Goal: Task Accomplishment & Management: Manage account settings

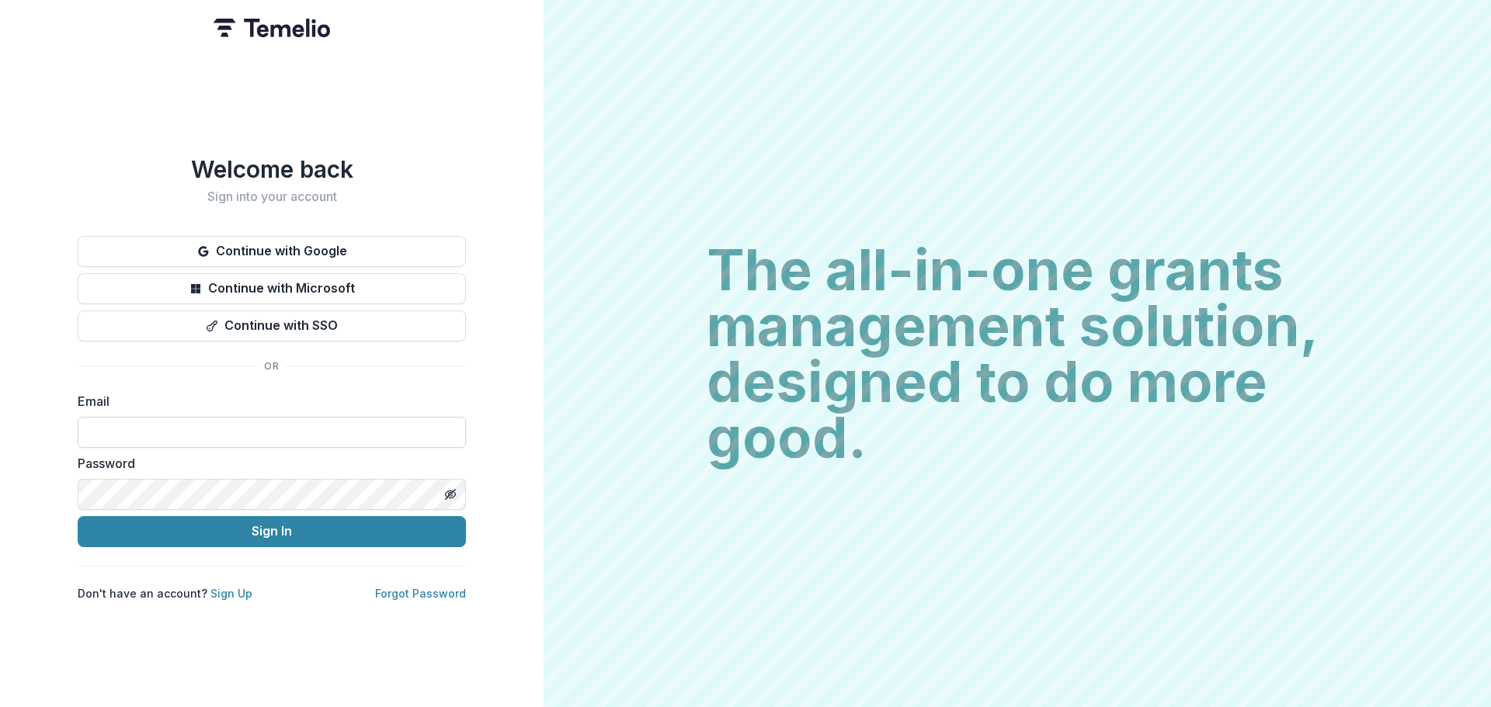
click at [393, 428] on input at bounding box center [272, 432] width 388 height 31
type input "**********"
click at [417, 587] on link "Forgot Password" at bounding box center [420, 593] width 91 height 13
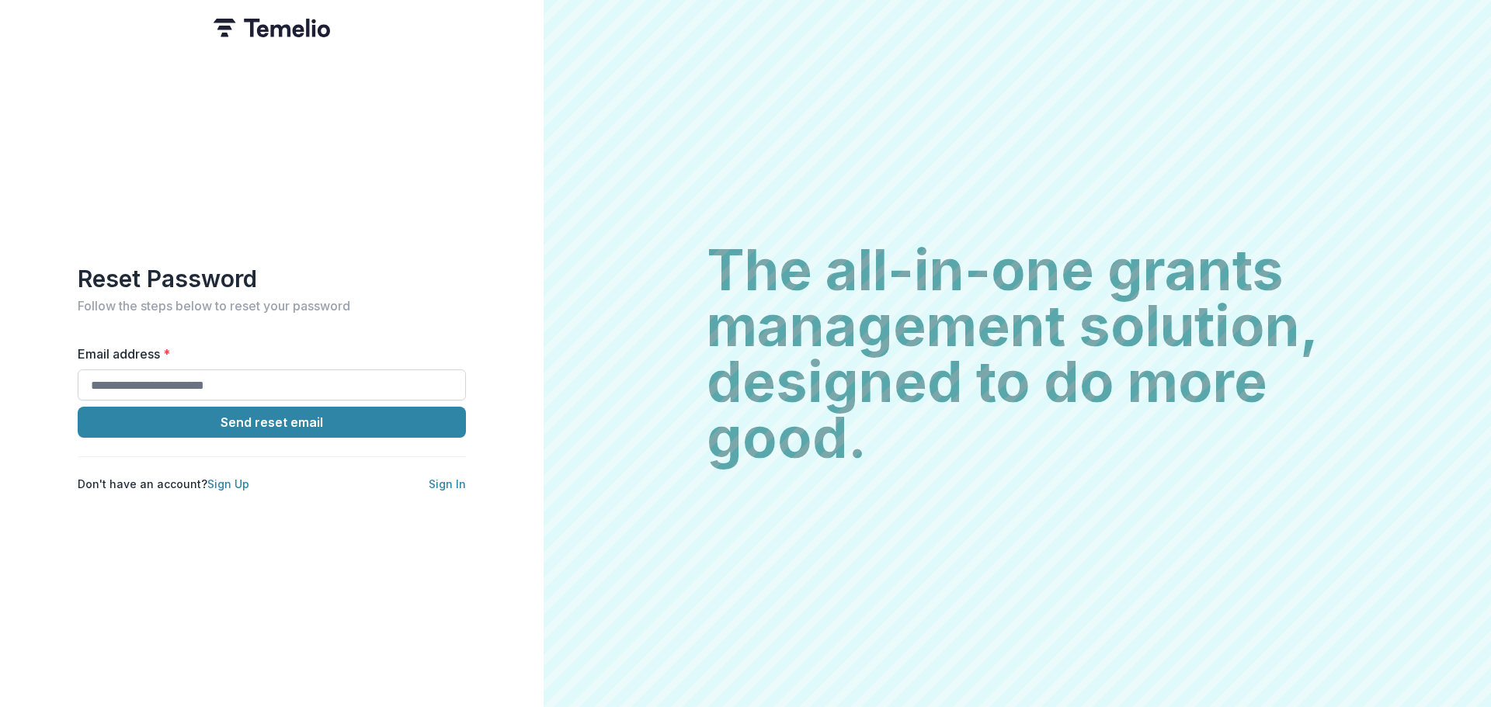
click at [320, 373] on input "Email address *" at bounding box center [272, 385] width 388 height 31
type input "**********"
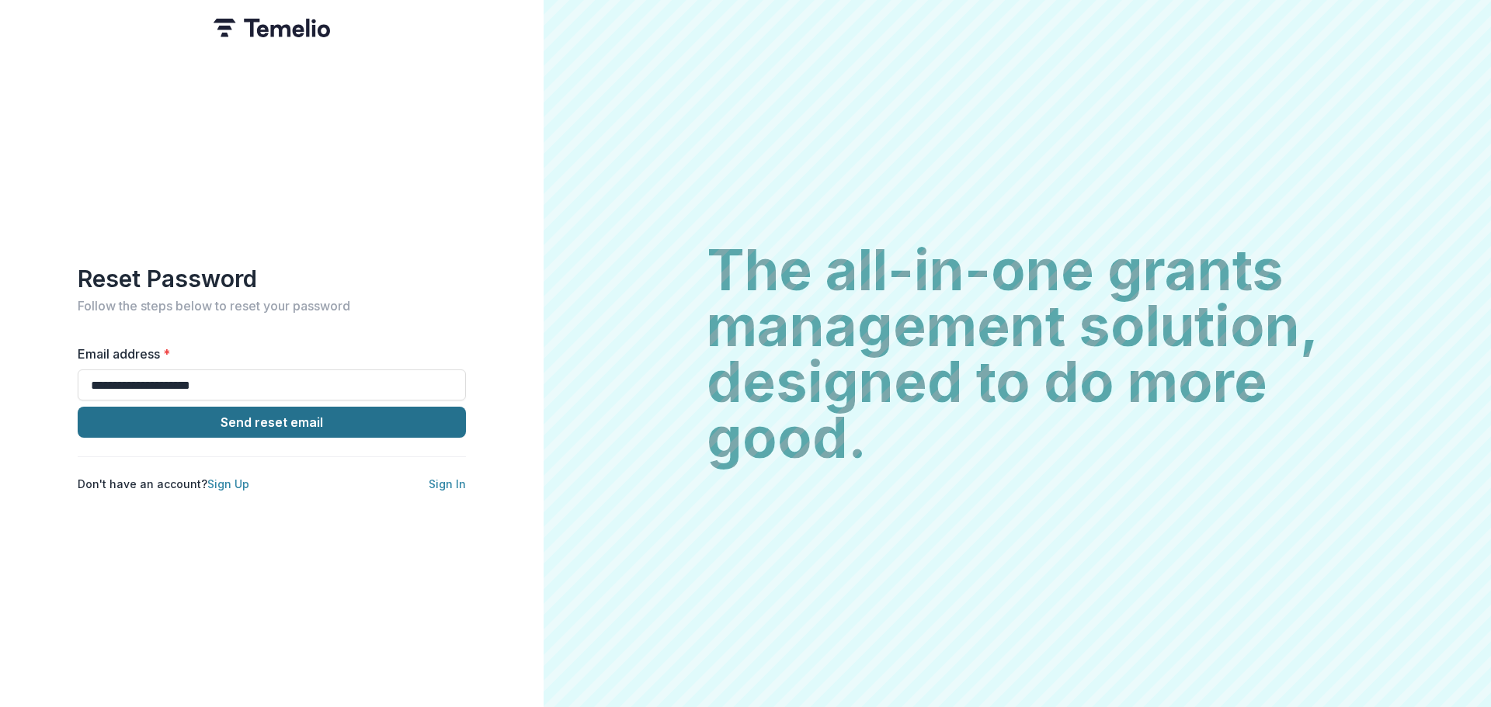
click at [323, 422] on button "Send reset email" at bounding box center [272, 422] width 388 height 31
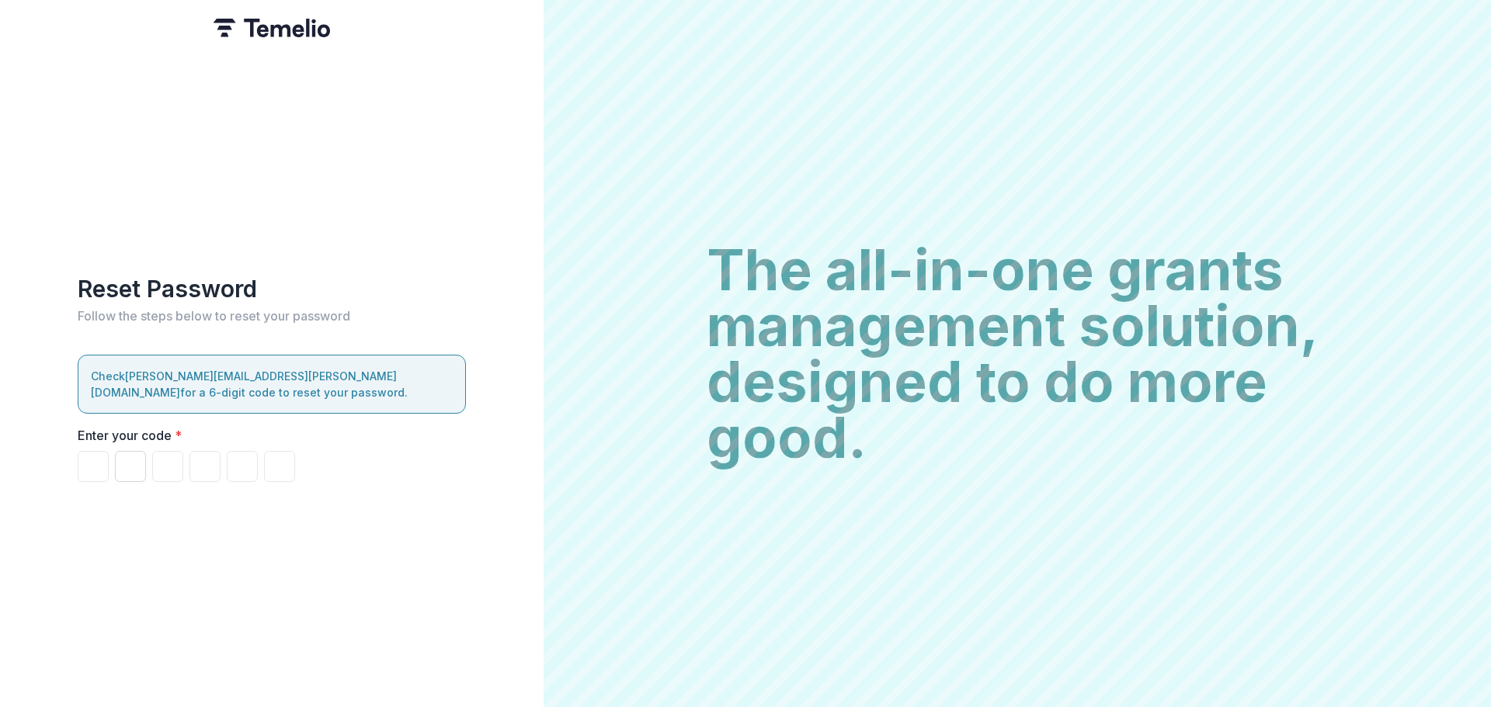
drag, startPoint x: 170, startPoint y: 450, endPoint x: 138, endPoint y: 456, distance: 32.3
click at [170, 451] on input "Please enter your pin code" at bounding box center [167, 466] width 31 height 31
drag, startPoint x: 95, startPoint y: 454, endPoint x: 123, endPoint y: 474, distance: 34.5
click at [96, 456] on input "Please enter your pin code" at bounding box center [93, 466] width 31 height 31
type input "*"
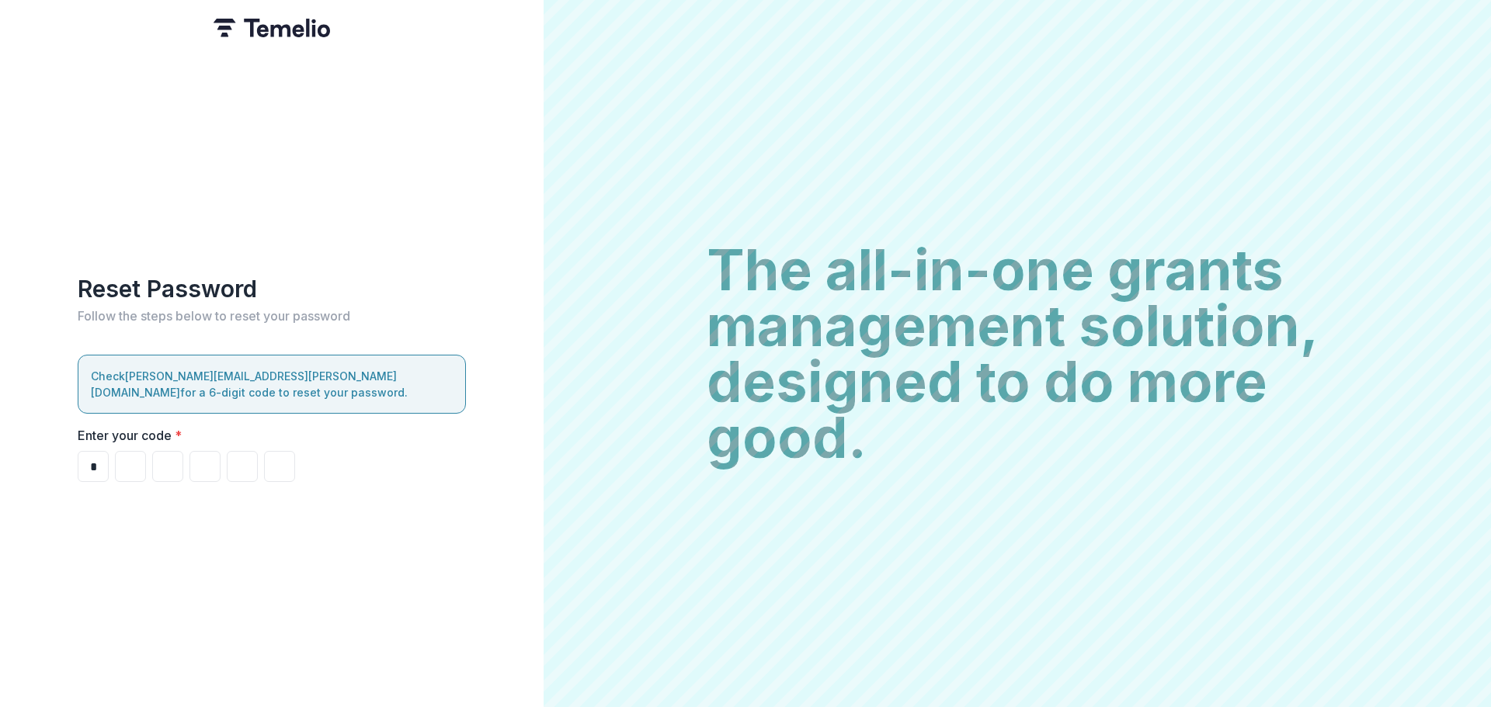
type input "*"
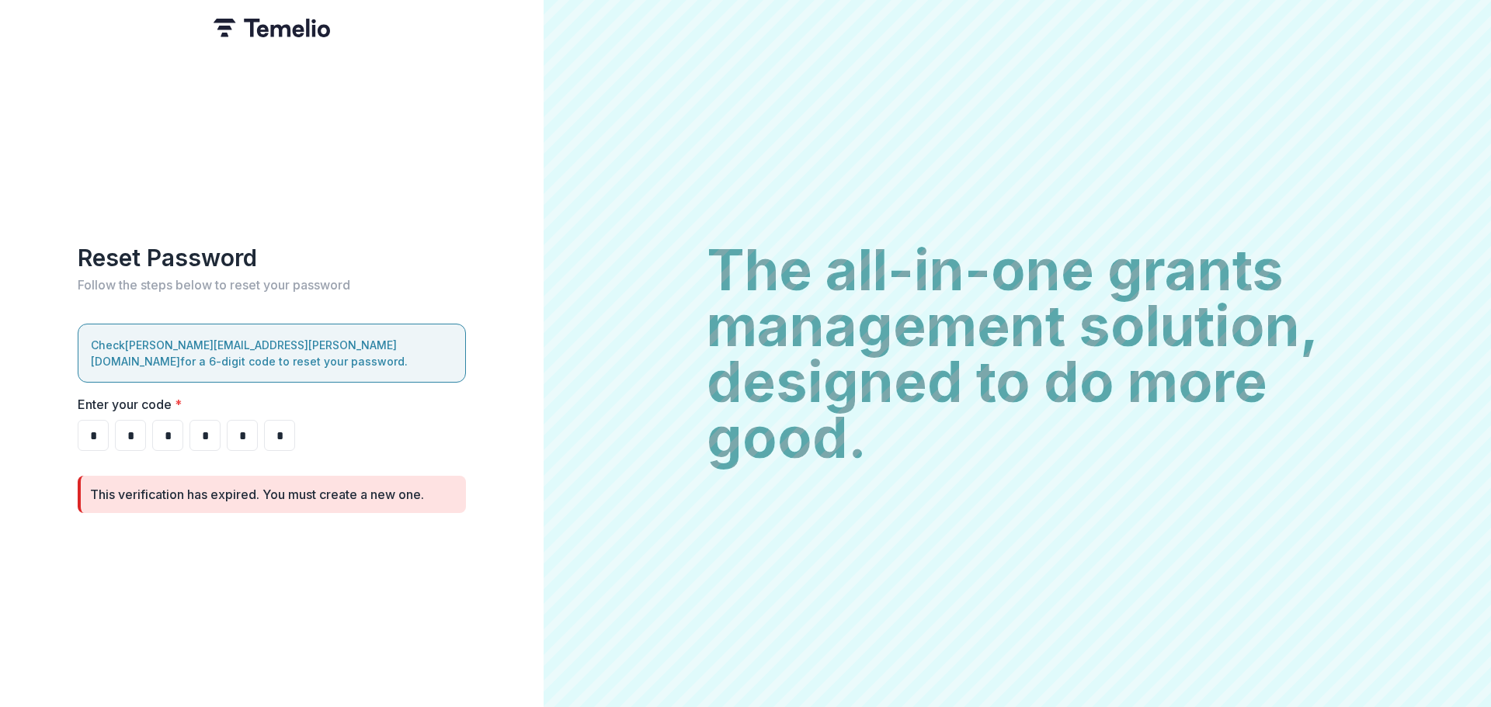
click at [272, 499] on div "This verification has expired. You must create a new one." at bounding box center [272, 494] width 388 height 37
